Goal: Task Accomplishment & Management: Use online tool/utility

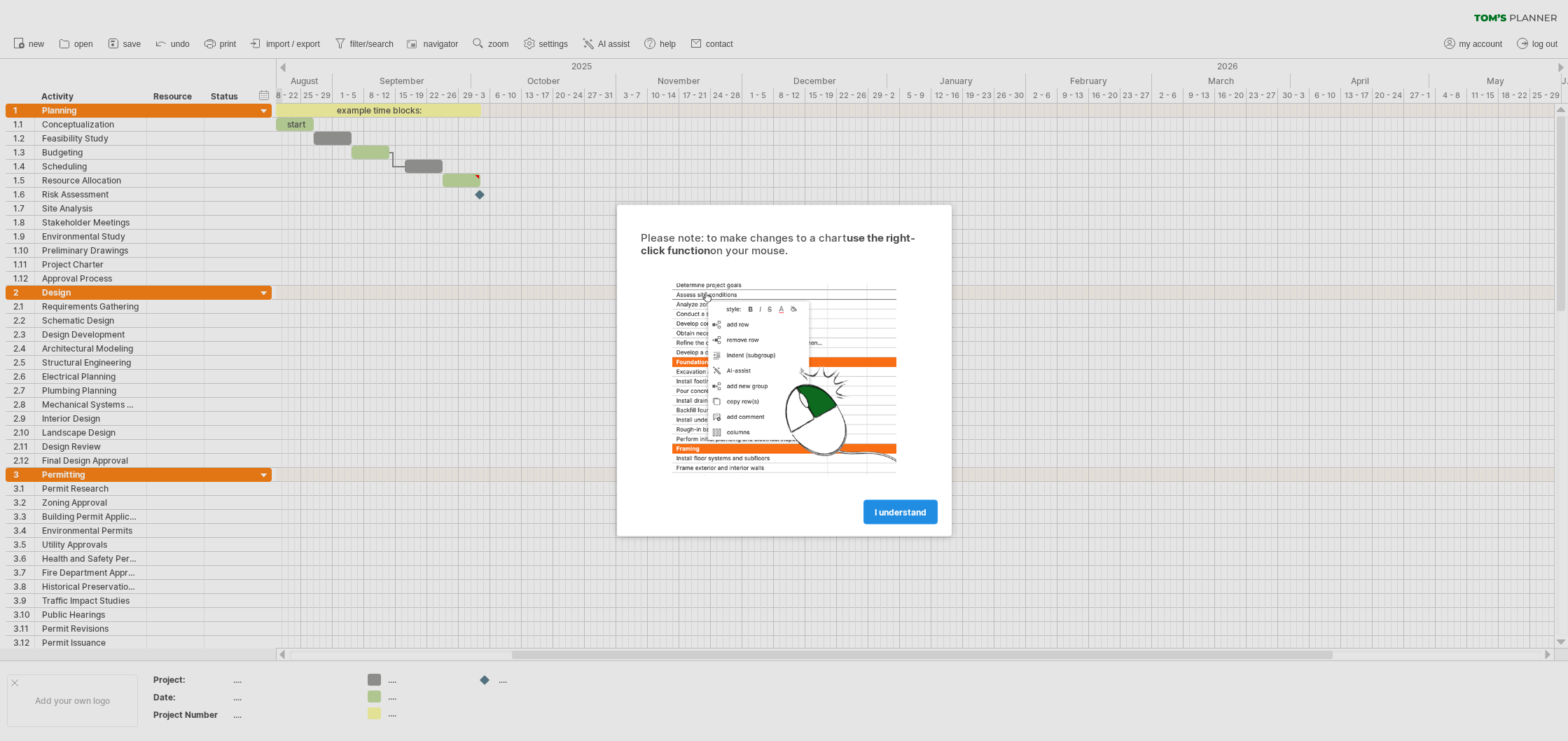
click at [904, 516] on span "I understand" at bounding box center [901, 512] width 52 height 11
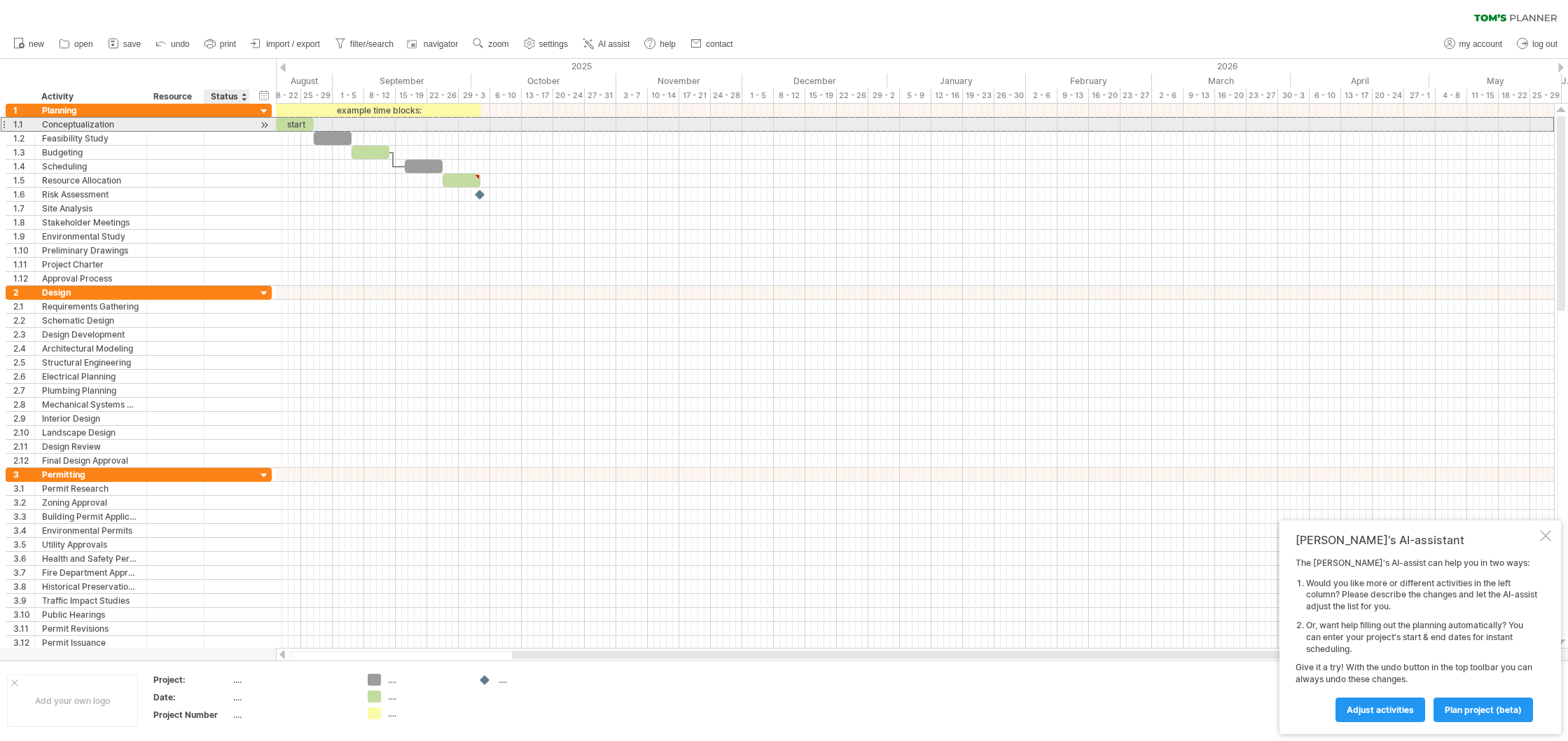
click at [234, 122] on div at bounding box center [227, 124] width 31 height 13
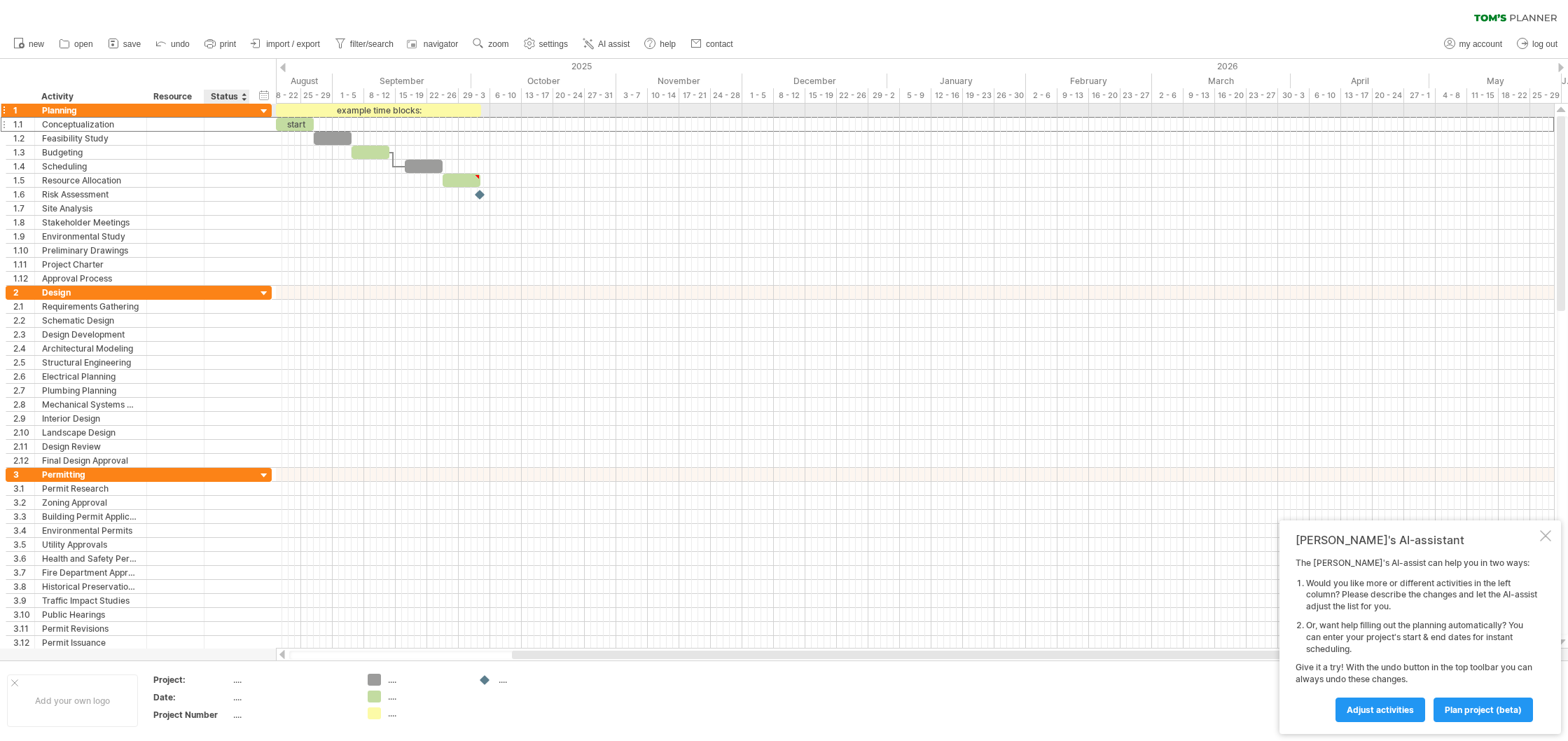
click at [264, 106] on div at bounding box center [264, 112] width 13 height 13
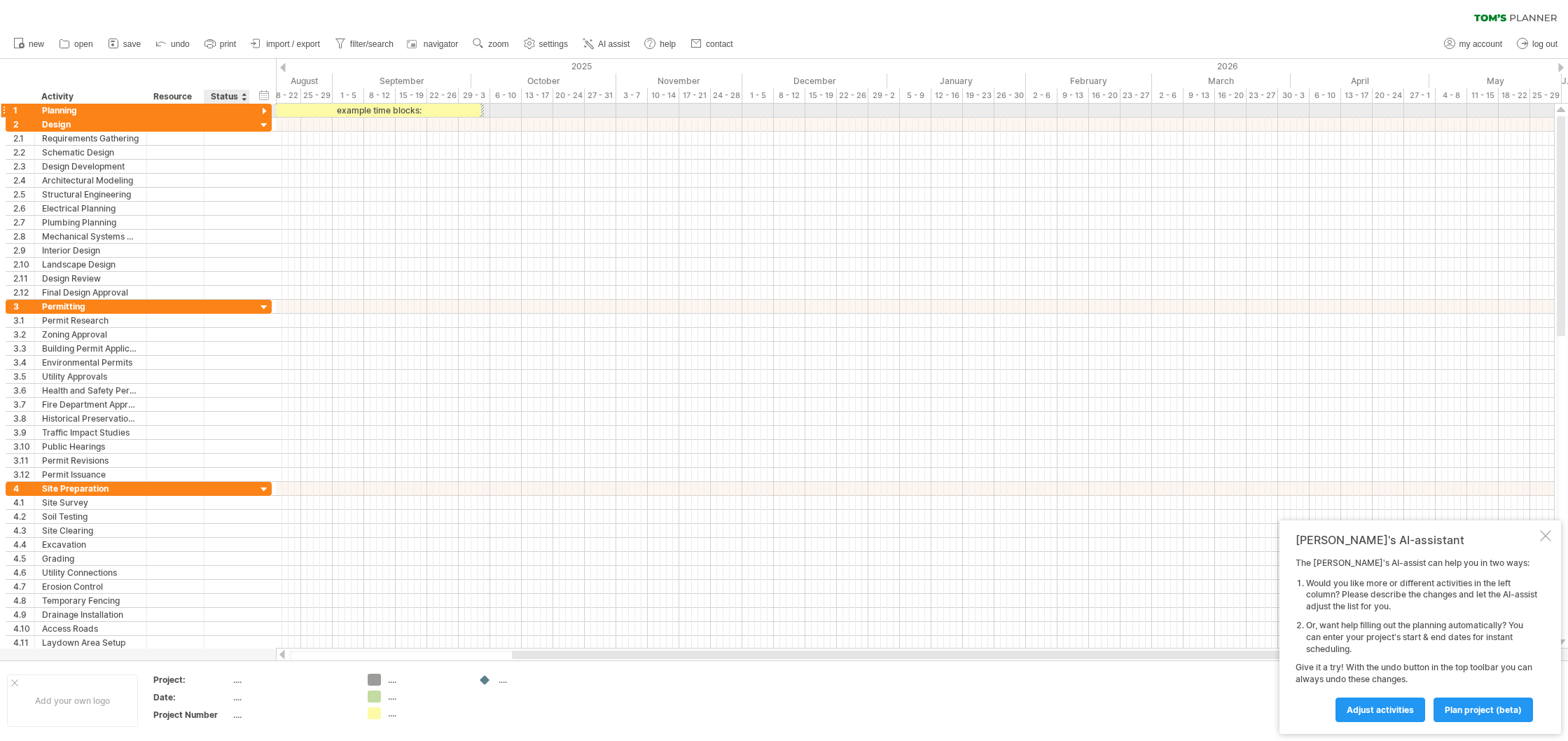
click at [265, 112] on div at bounding box center [264, 112] width 13 height 13
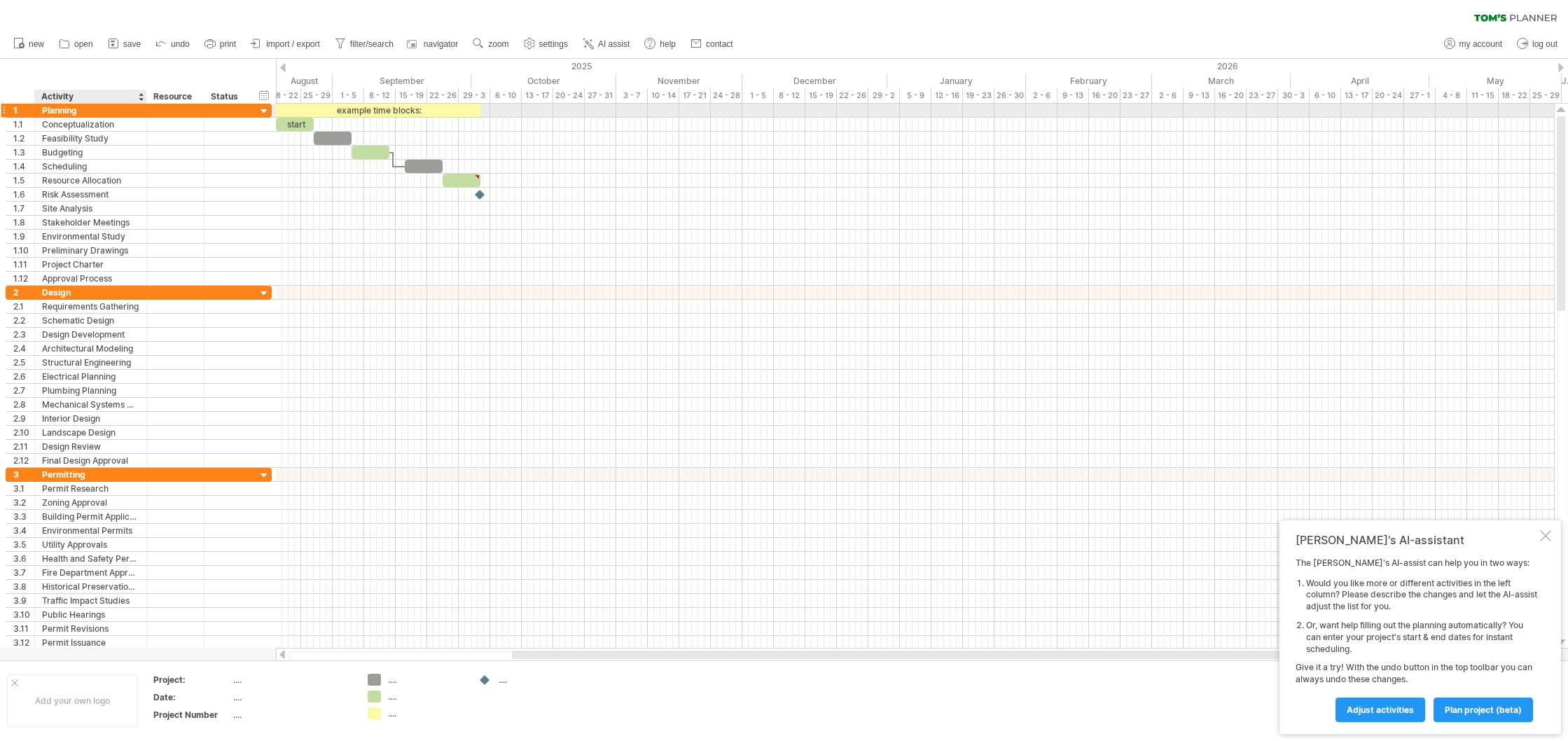
click at [82, 112] on div "Planning" at bounding box center [91, 110] width 97 height 13
type input "*"
click at [43, 111] on div at bounding box center [91, 110] width 97 height 13
type input "**********"
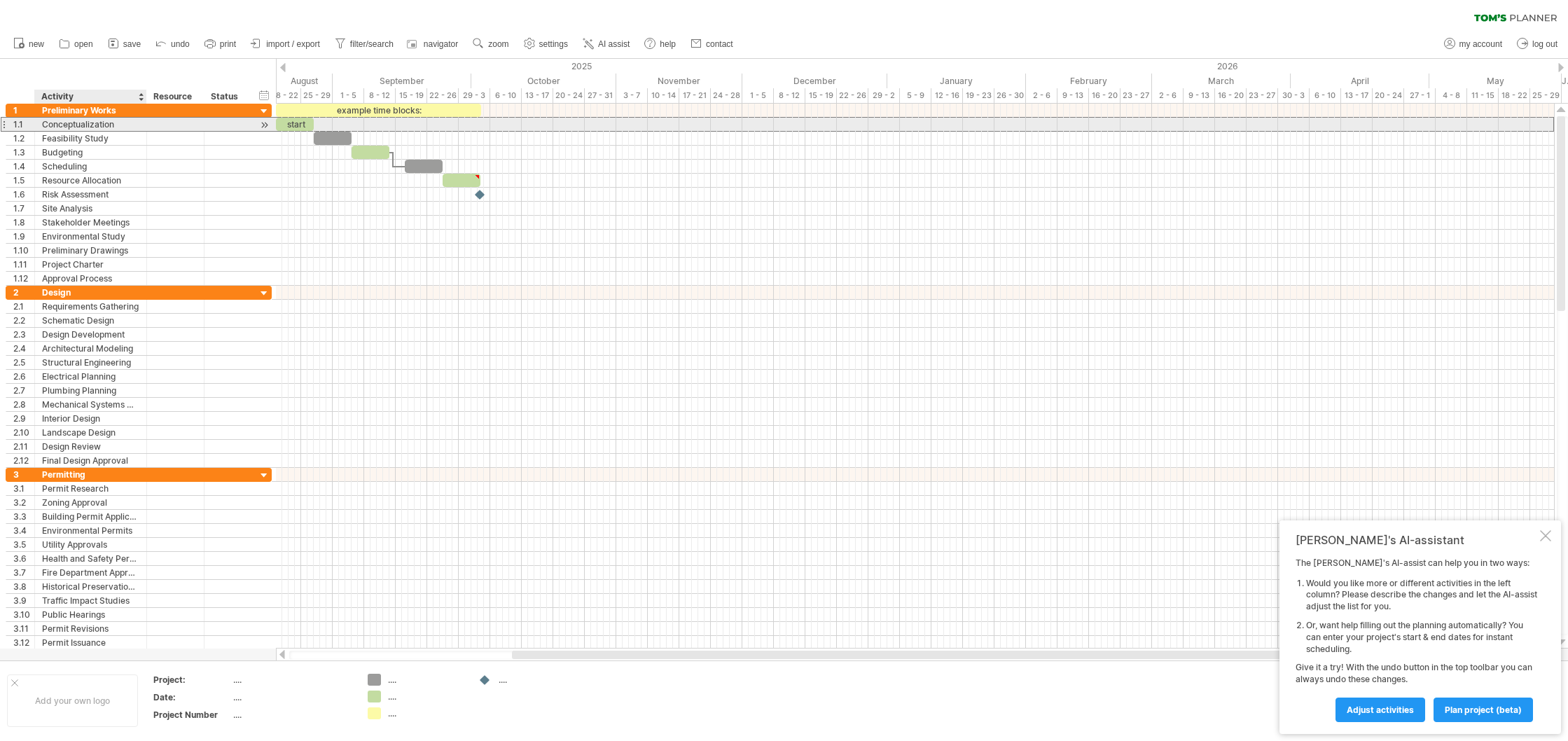
click at [58, 127] on div "Conceptualization" at bounding box center [91, 124] width 97 height 13
click at [309, 126] on div "start" at bounding box center [298, 124] width 38 height 13
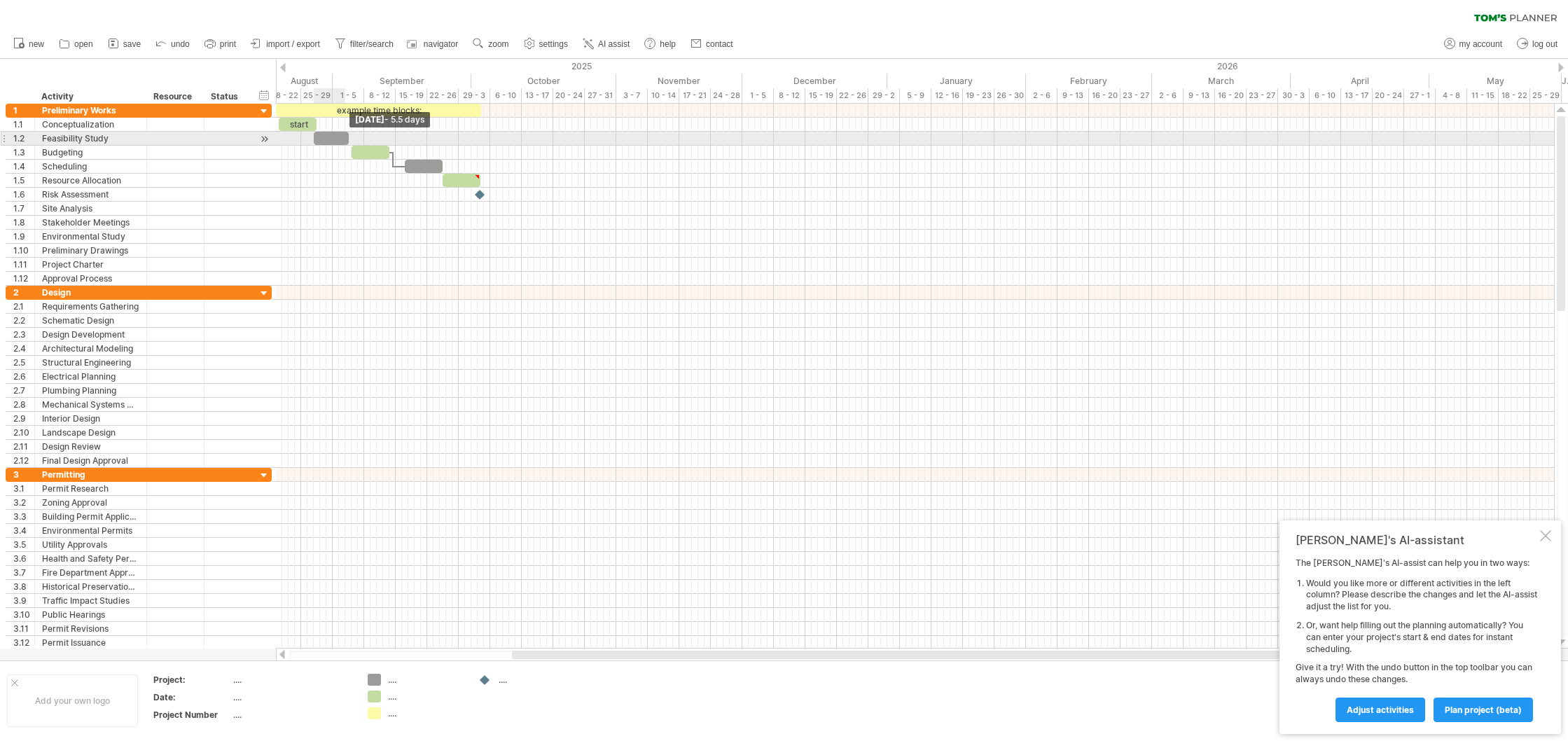
click at [346, 140] on span at bounding box center [348, 138] width 6 height 13
